Goal: Information Seeking & Learning: Learn about a topic

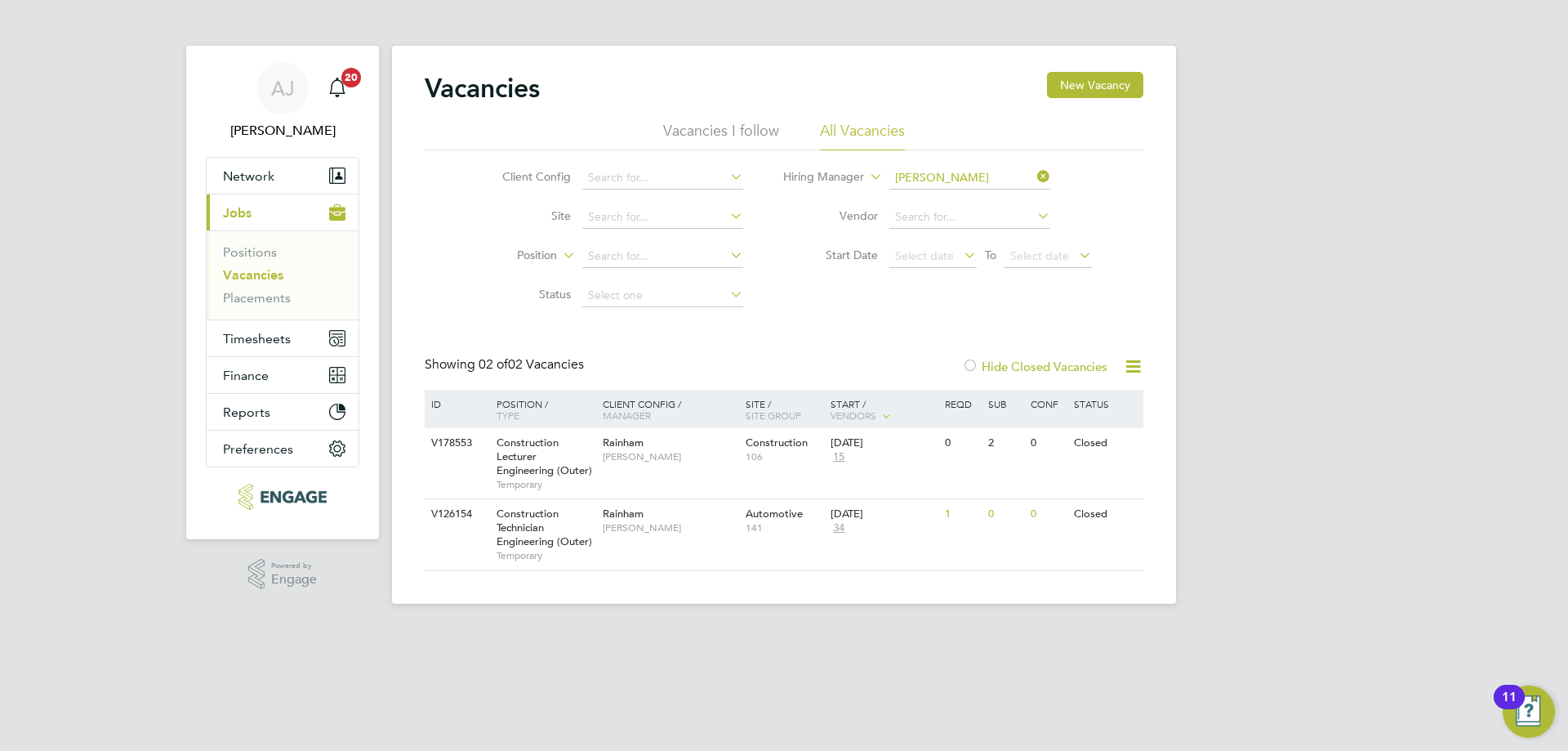
click at [237, 272] on link "Vacancies" at bounding box center [253, 275] width 60 height 16
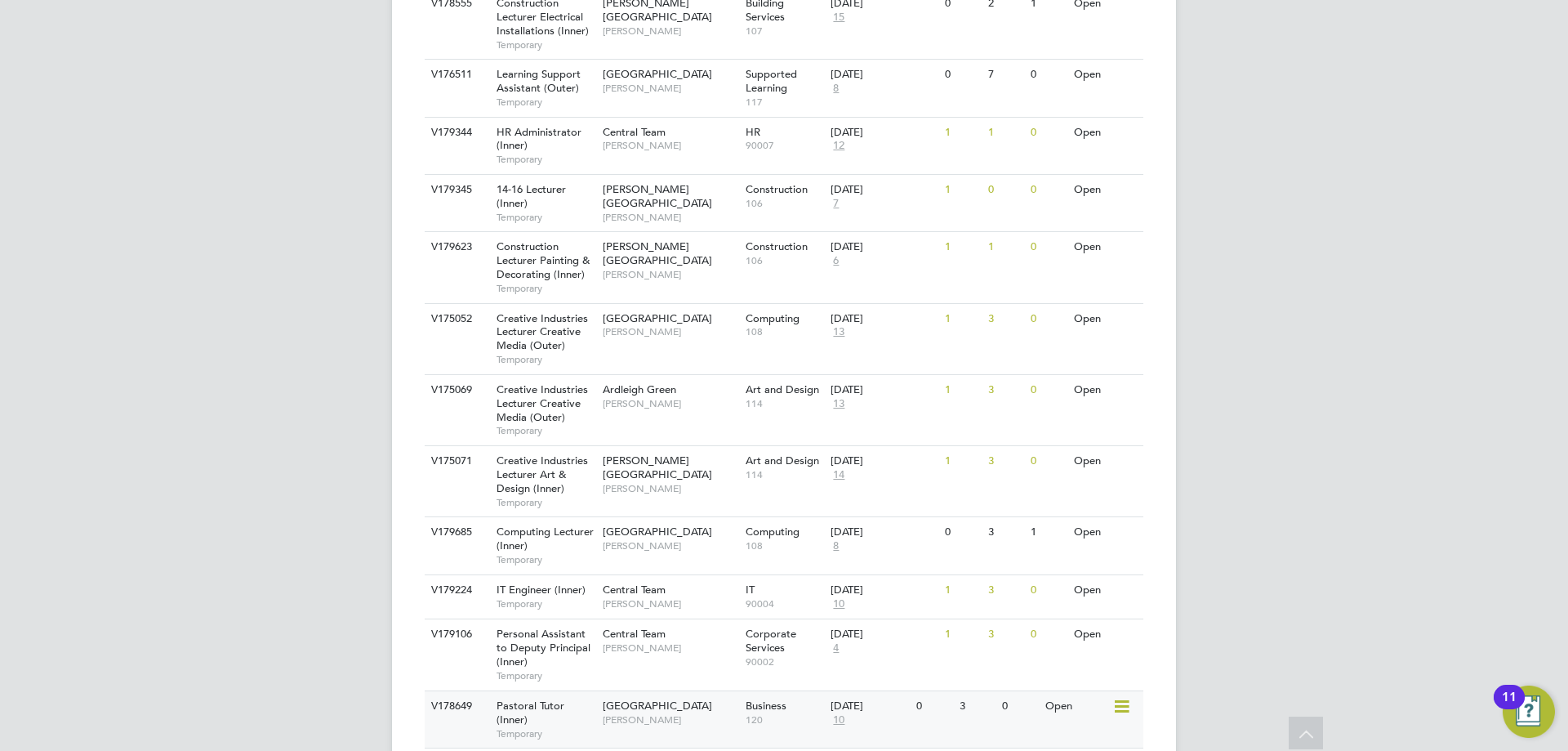
scroll to position [1062, 0]
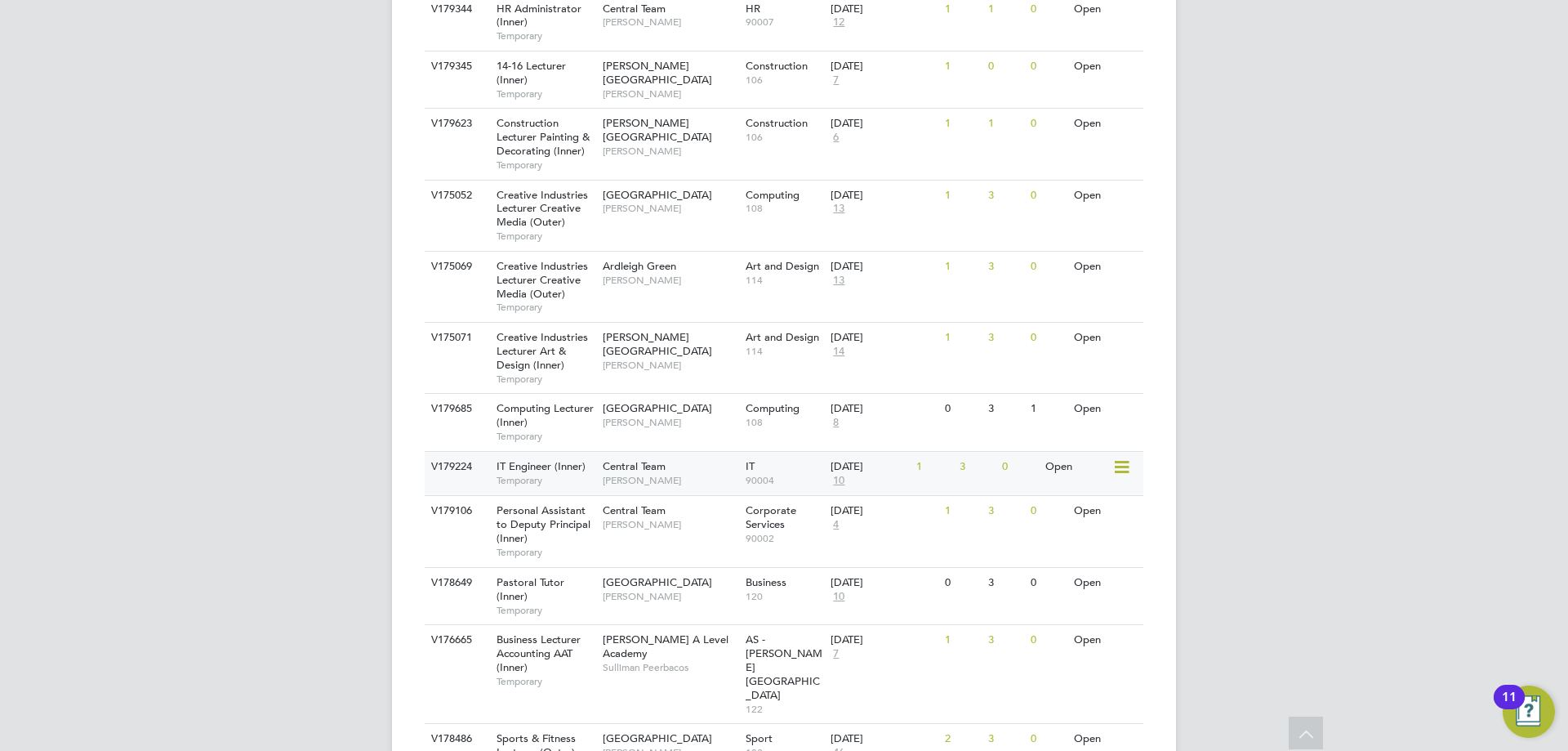
click at [545, 474] on span "Temporary" at bounding box center [545, 480] width 98 height 13
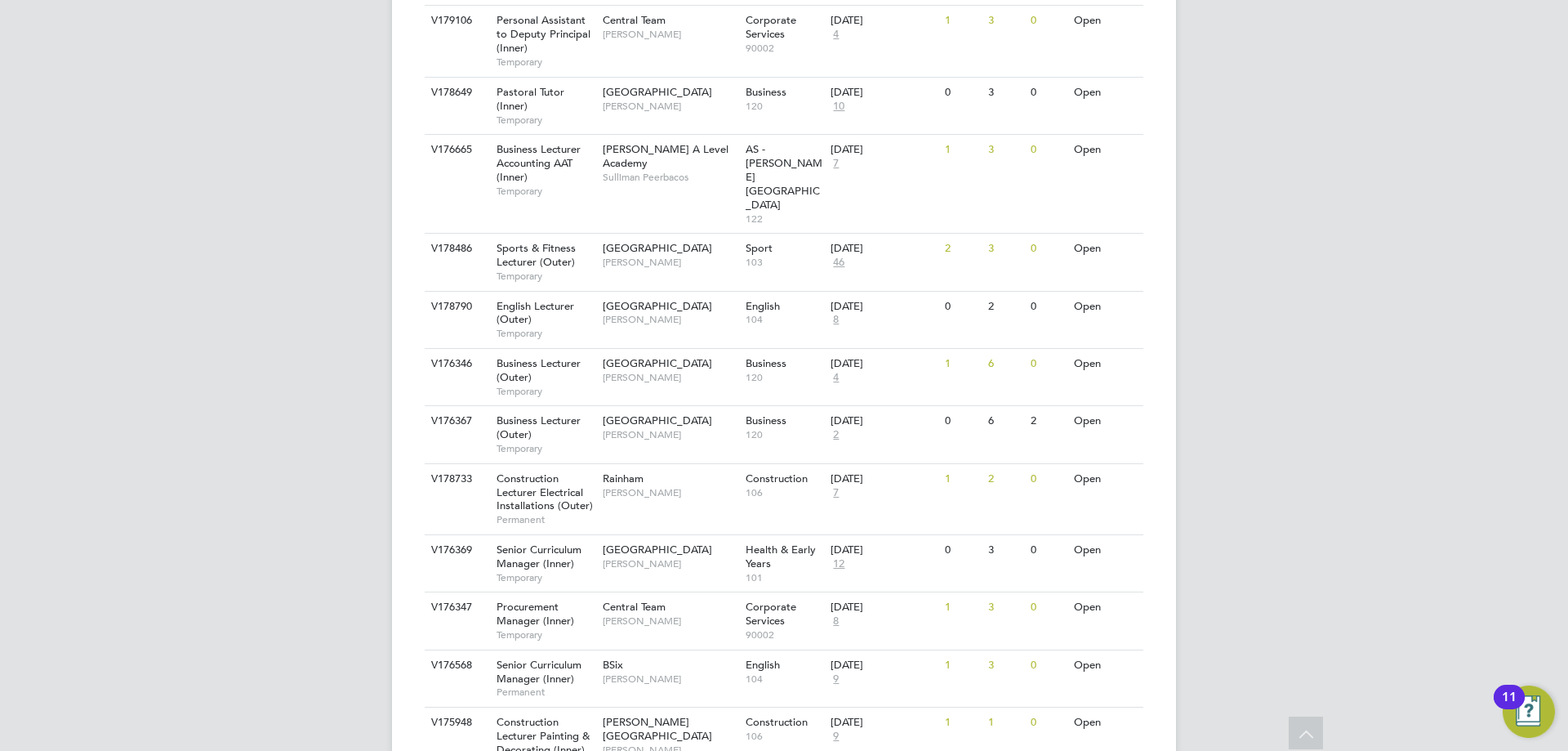
scroll to position [1633, 0]
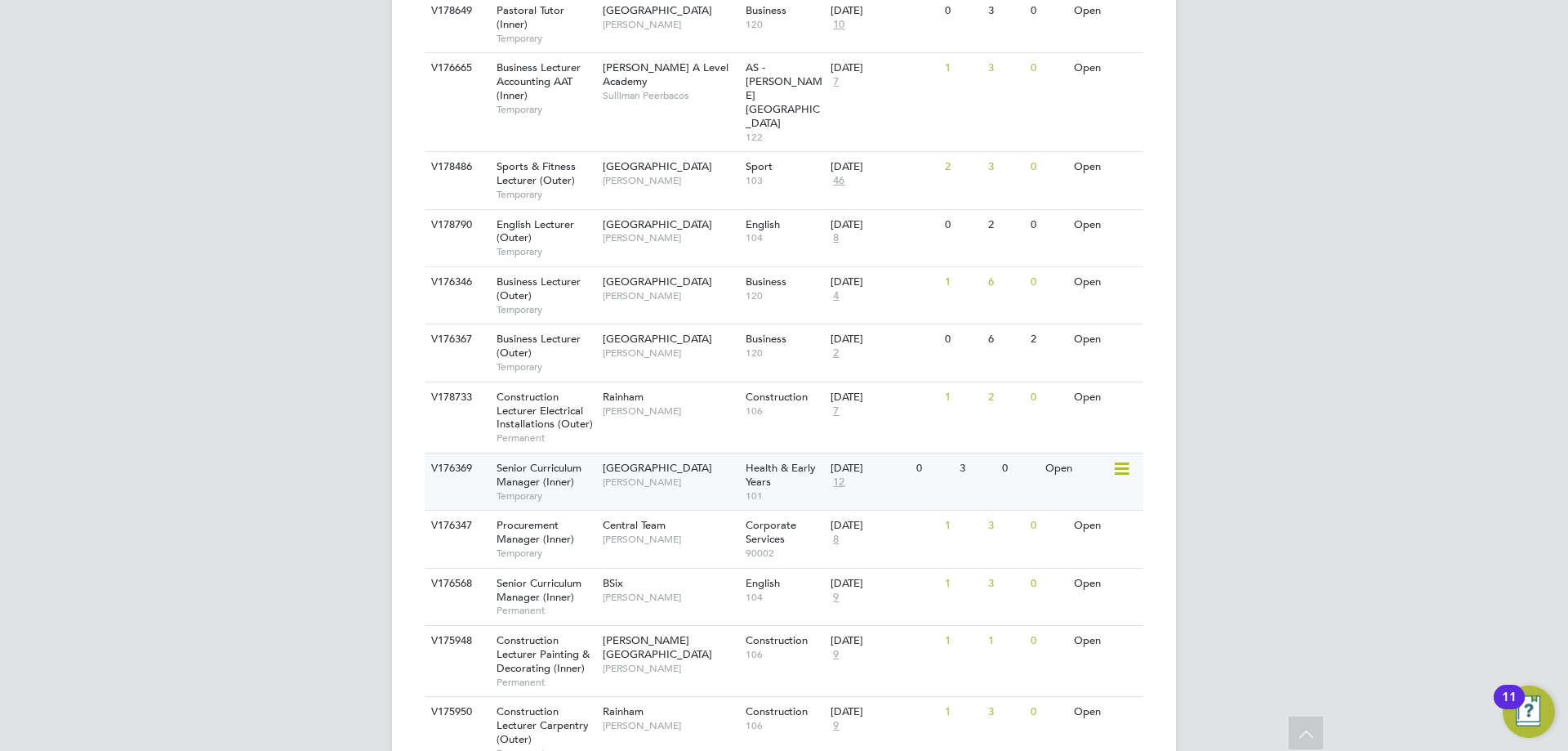
click at [614, 453] on div "[GEOGRAPHIC_DATA] [PERSON_NAME]" at bounding box center [669, 475] width 143 height 43
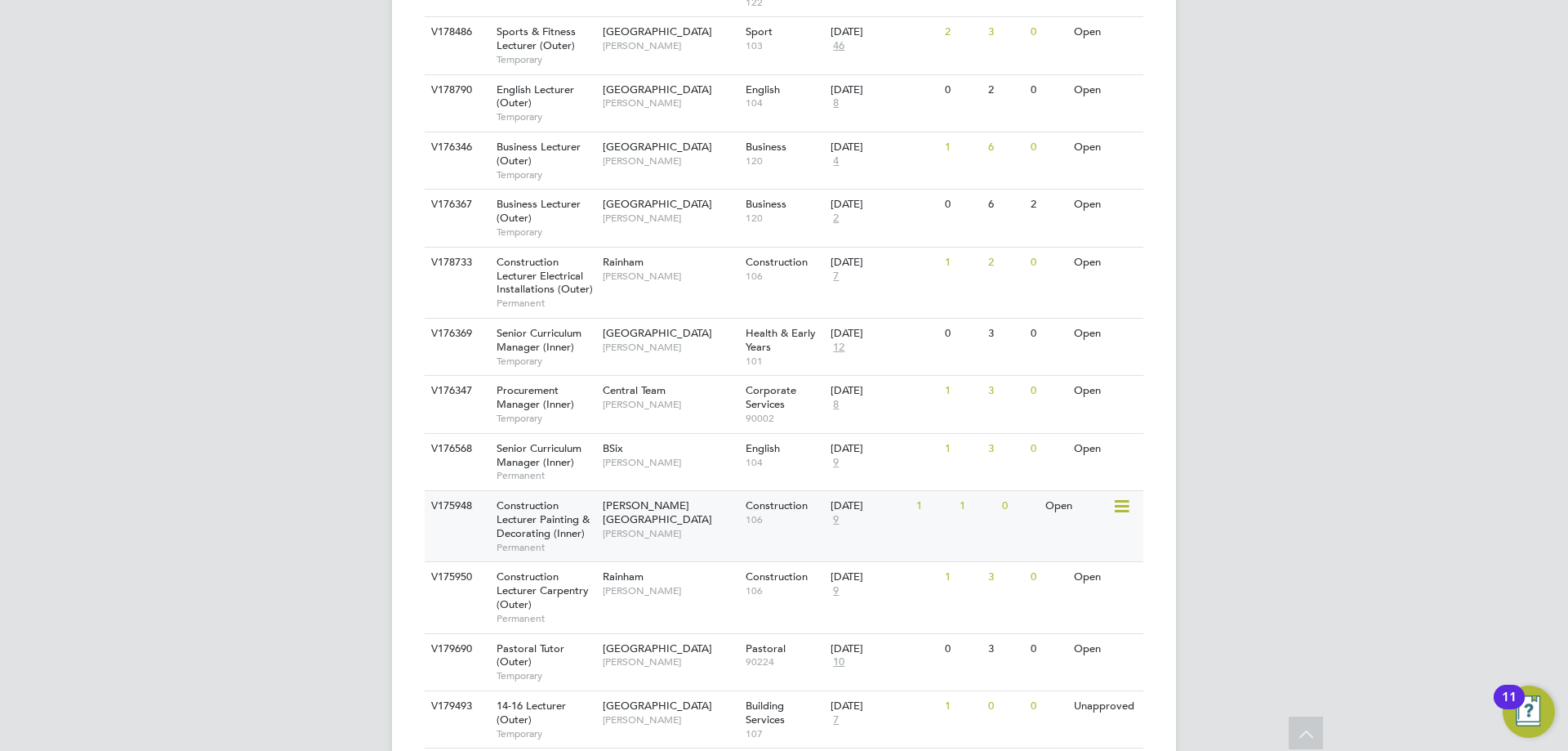
scroll to position [1797, 0]
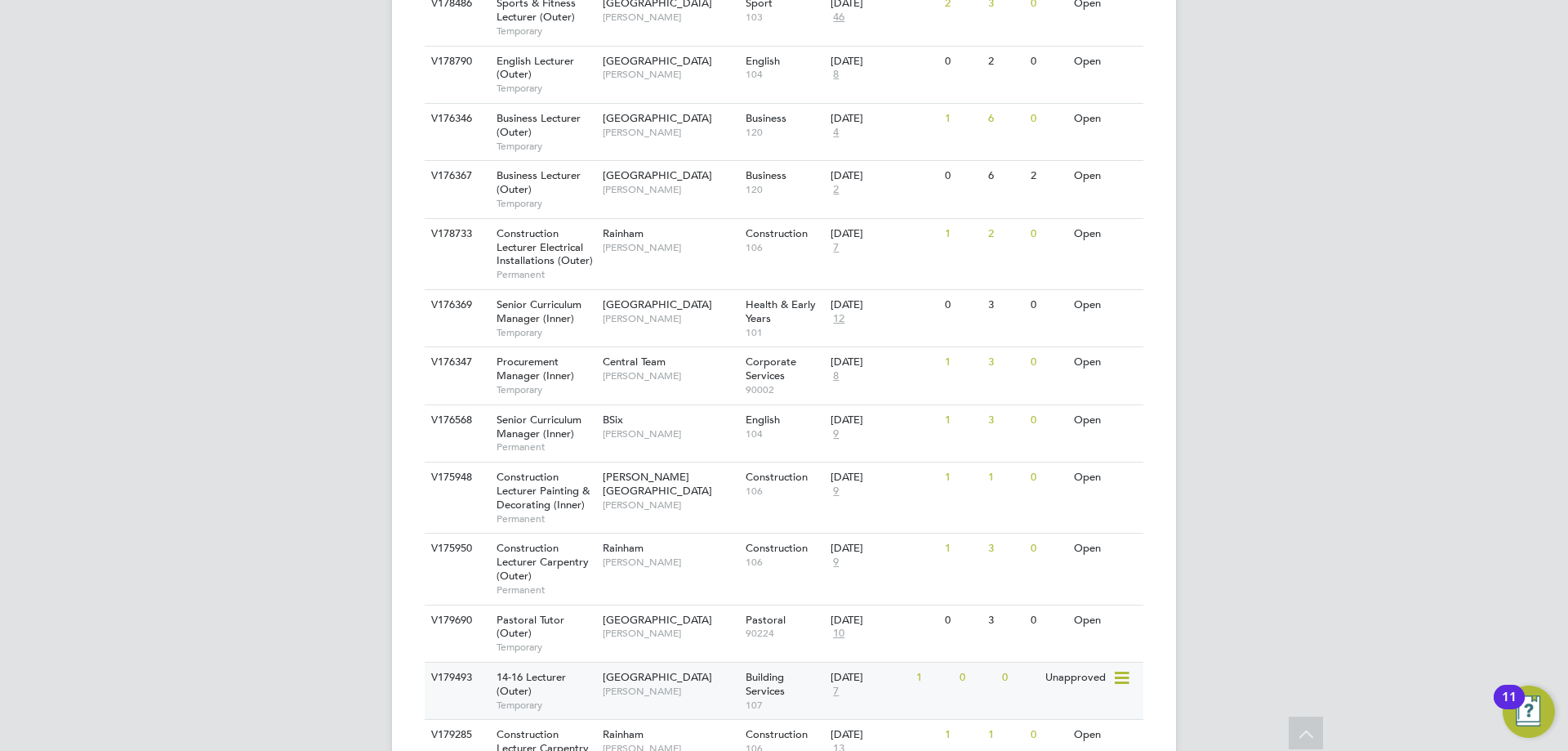
click at [691, 685] on span "[PERSON_NAME]" at bounding box center [670, 691] width 135 height 13
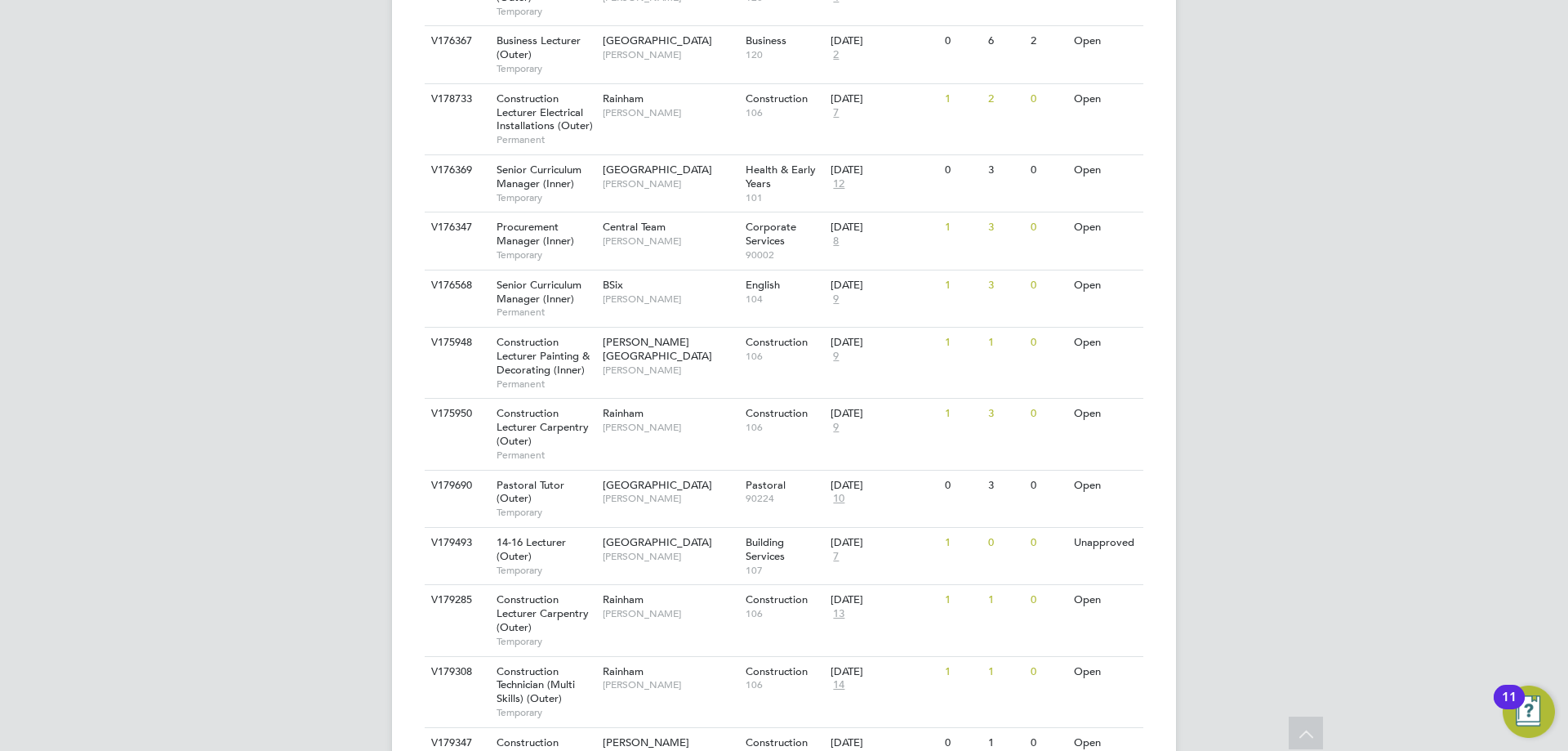
scroll to position [1960, 0]
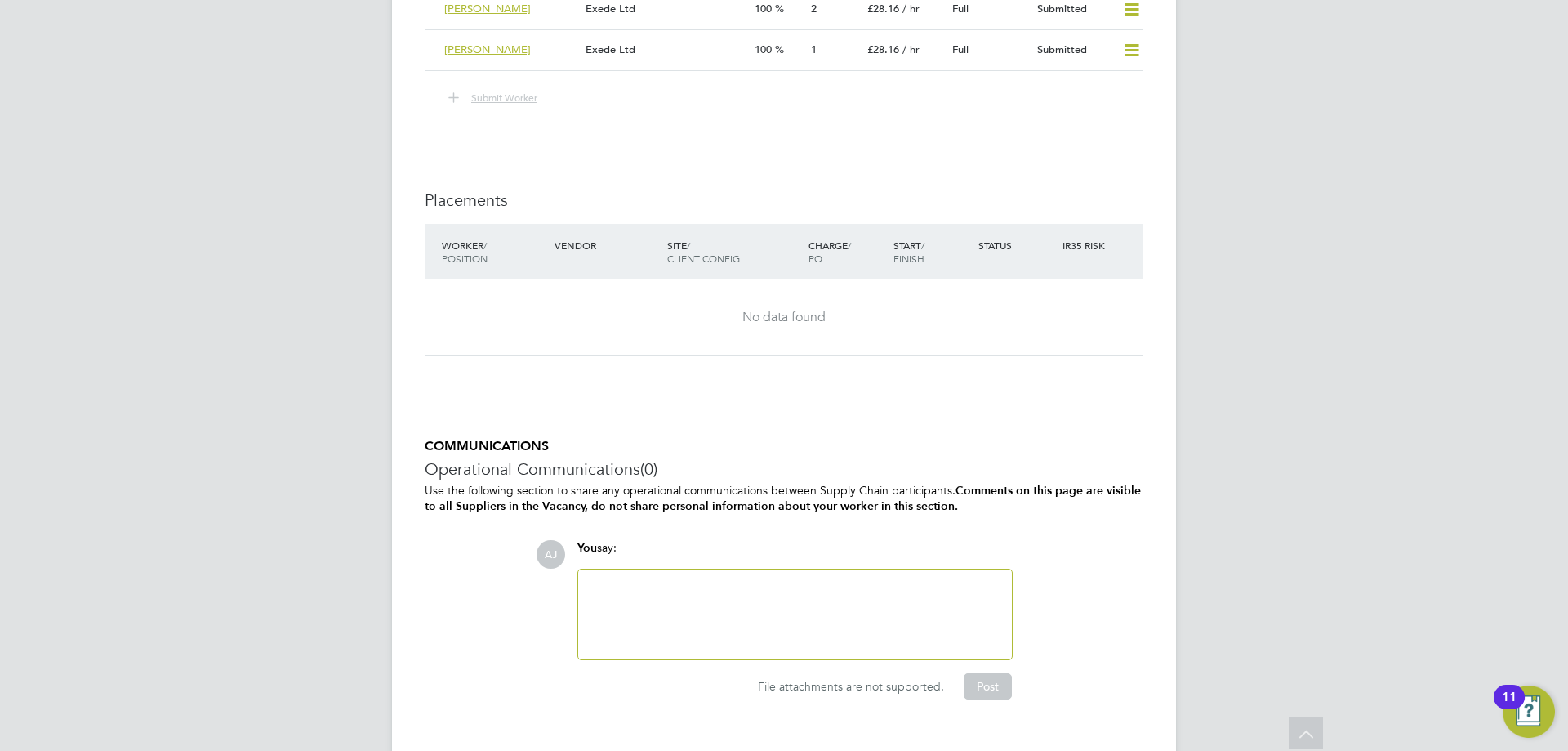
scroll to position [2859, 0]
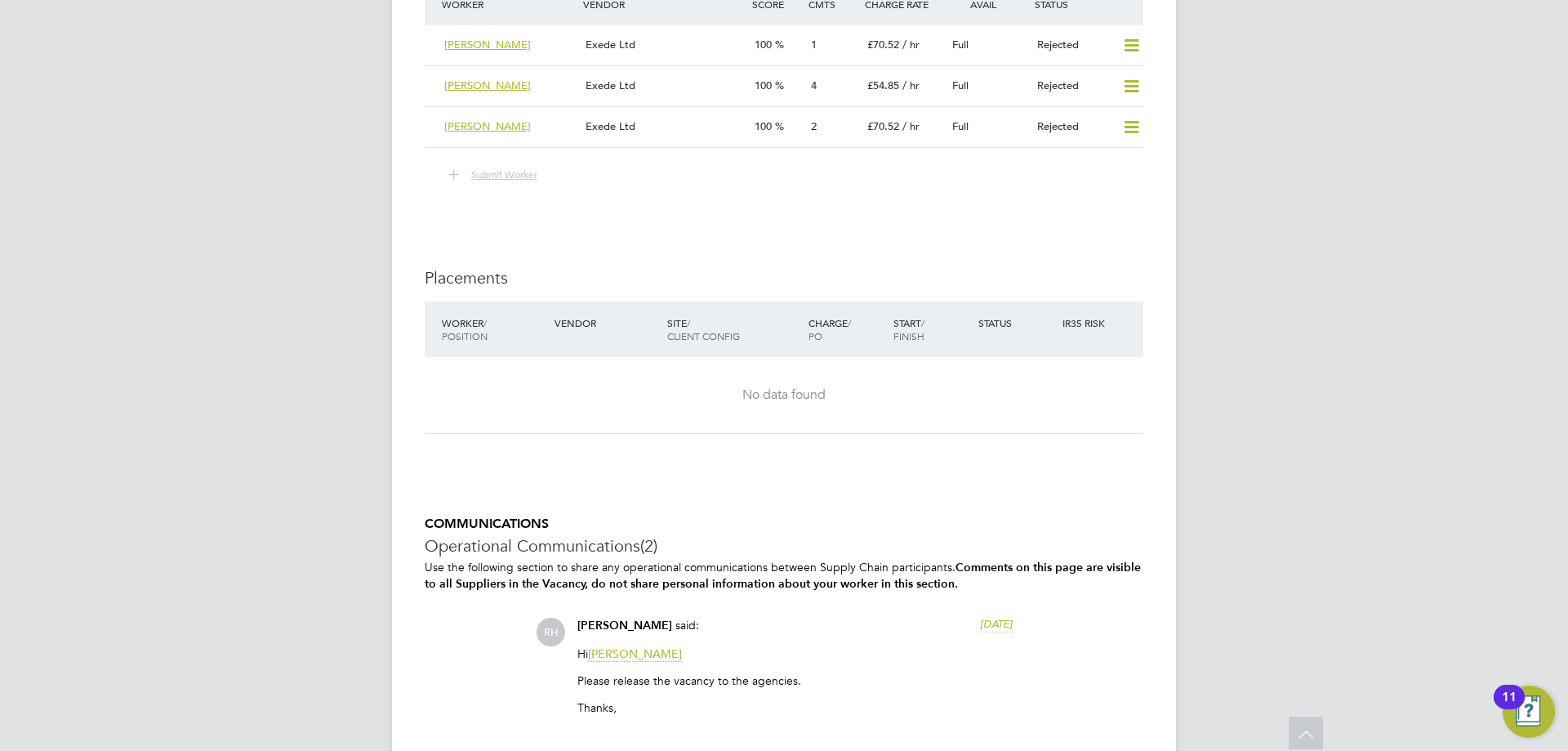
scroll to position [2368, 0]
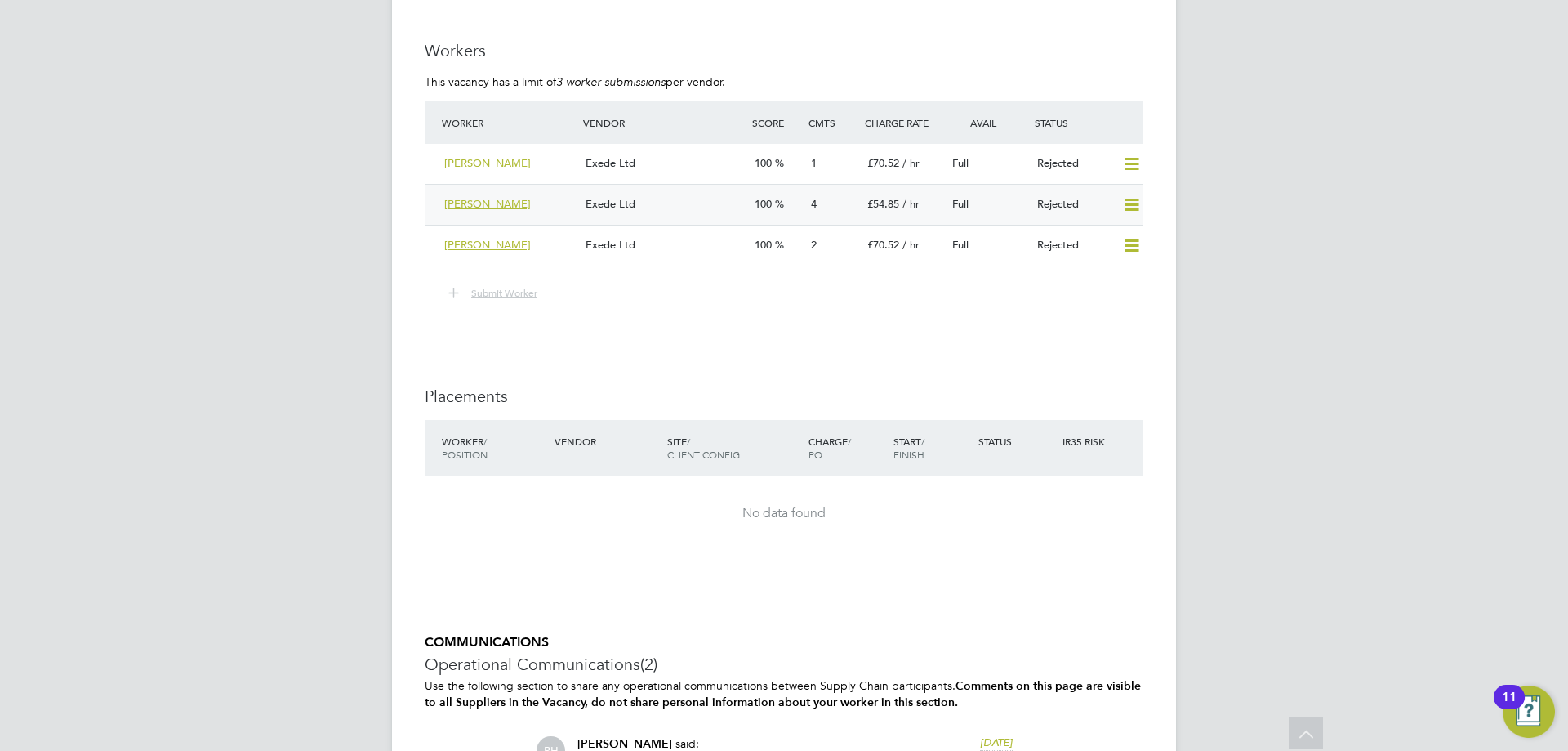
click at [692, 191] on div "Exede Ltd" at bounding box center [663, 205] width 169 height 27
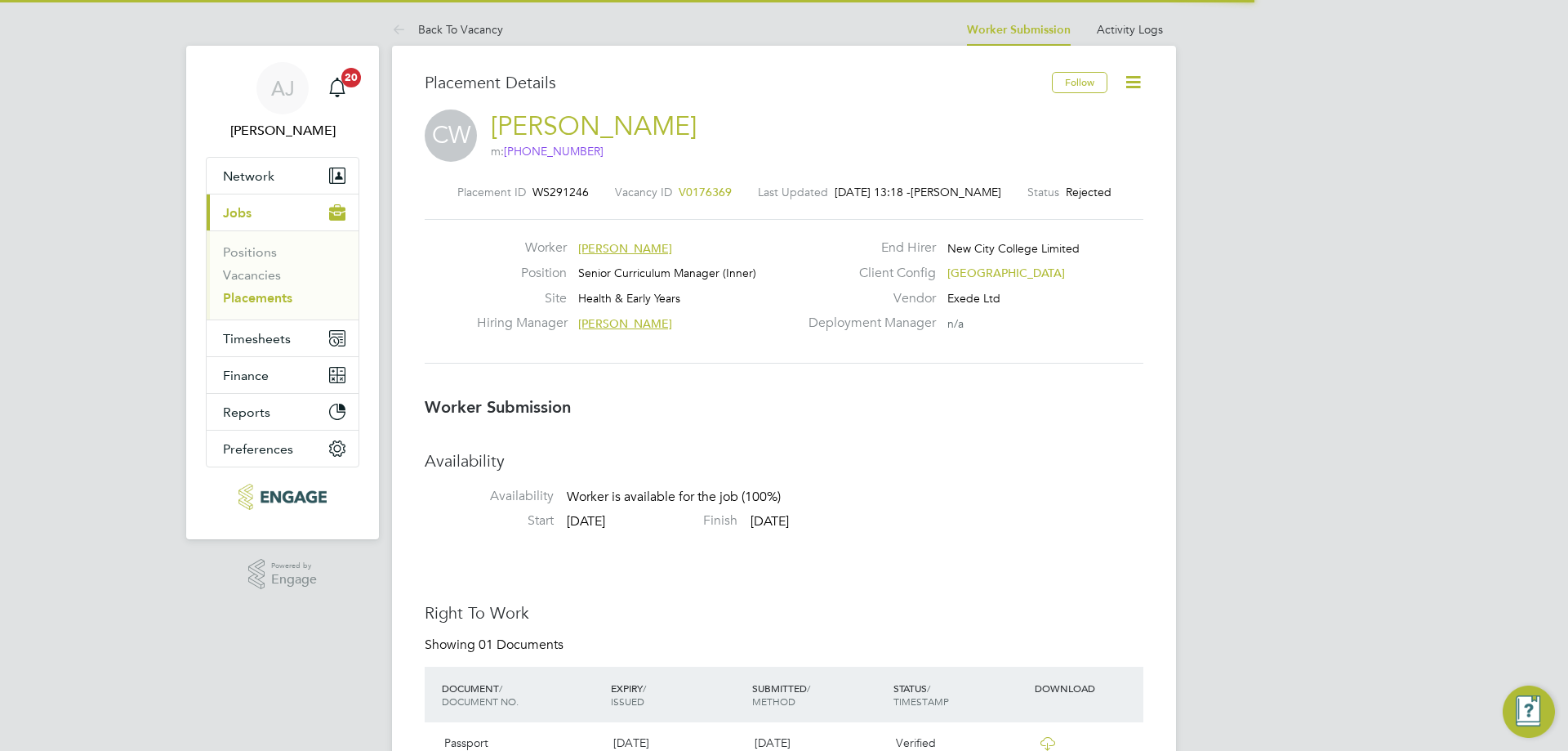
scroll to position [8, 8]
